Goal: Information Seeking & Learning: Check status

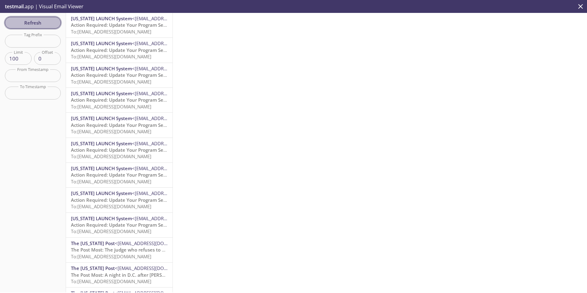
click at [40, 20] on span "Refresh" at bounding box center [33, 23] width 46 height 8
click at [114, 33] on span "To: [EMAIL_ADDRESS][DOMAIN_NAME]" at bounding box center [111, 32] width 80 height 6
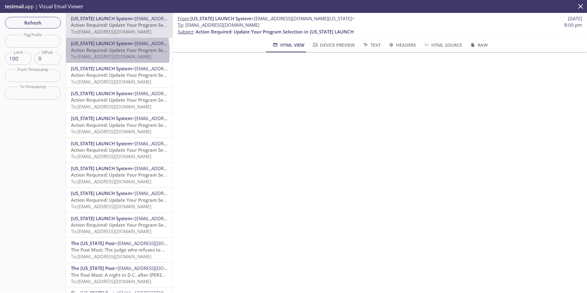
click at [94, 52] on span "Action Required: Update Your Program Selection in [US_STATE] LAUNCH" at bounding box center [150, 50] width 158 height 6
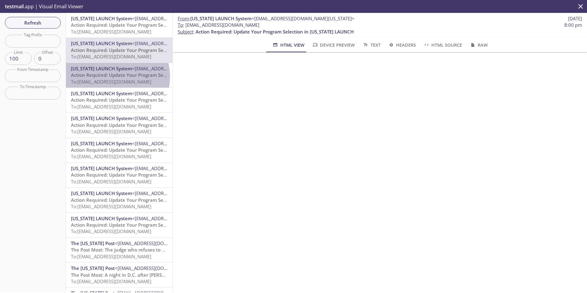
click at [115, 77] on span "Action Required: Update Your Program Selection in [US_STATE] LAUNCH" at bounding box center [150, 75] width 158 height 6
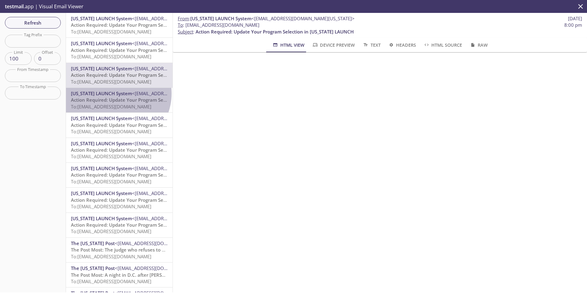
click at [114, 94] on span "[US_STATE] LAUNCH System" at bounding box center [101, 93] width 61 height 6
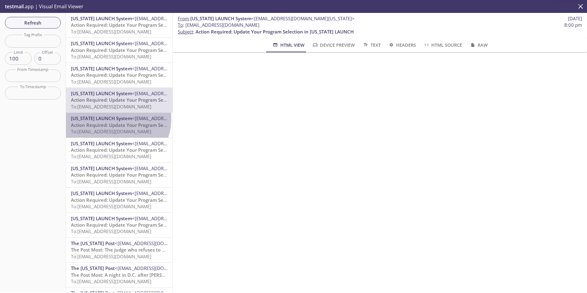
click at [111, 118] on span "[US_STATE] LAUNCH System" at bounding box center [101, 118] width 61 height 6
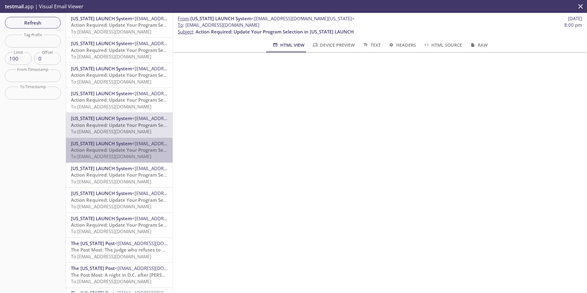
click at [123, 151] on span "Action Required: Update Your Program Selection in [US_STATE] LAUNCH" at bounding box center [150, 150] width 158 height 6
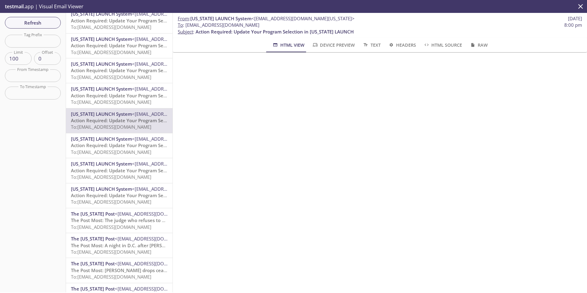
scroll to position [31, 0]
click at [109, 148] on span "To: [EMAIL_ADDRESS][DOMAIN_NAME]" at bounding box center [111, 151] width 80 height 6
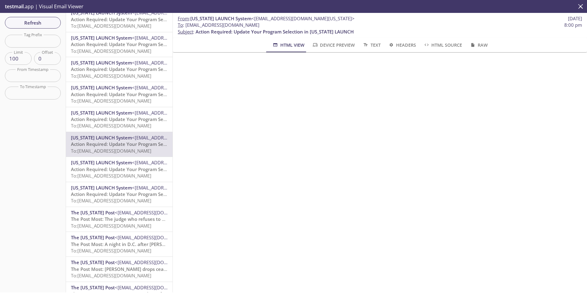
click at [107, 173] on span "To: [EMAIL_ADDRESS][DOMAIN_NAME]" at bounding box center [111, 176] width 80 height 6
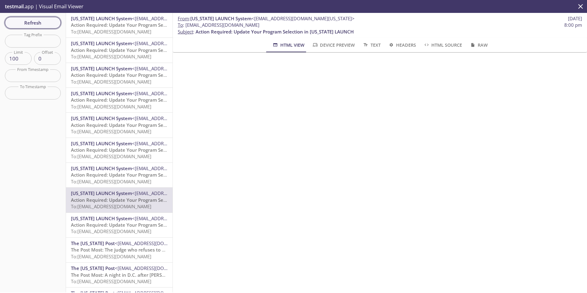
click at [25, 18] on button "Refresh" at bounding box center [33, 23] width 56 height 12
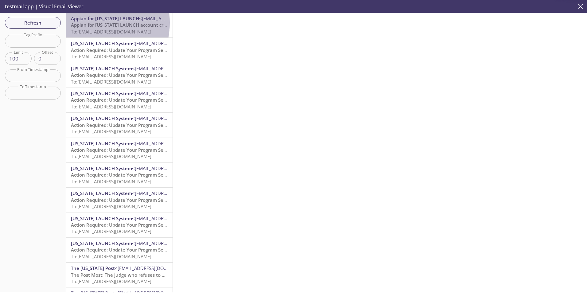
click at [88, 23] on span "Appian for [US_STATE] LAUNCH account creation" at bounding box center [124, 25] width 107 height 6
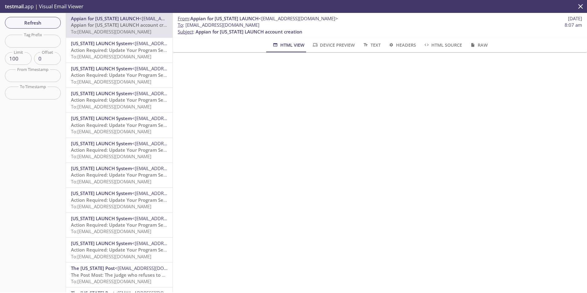
scroll to position [0, 5]
